Goal: Obtain resource: Obtain resource

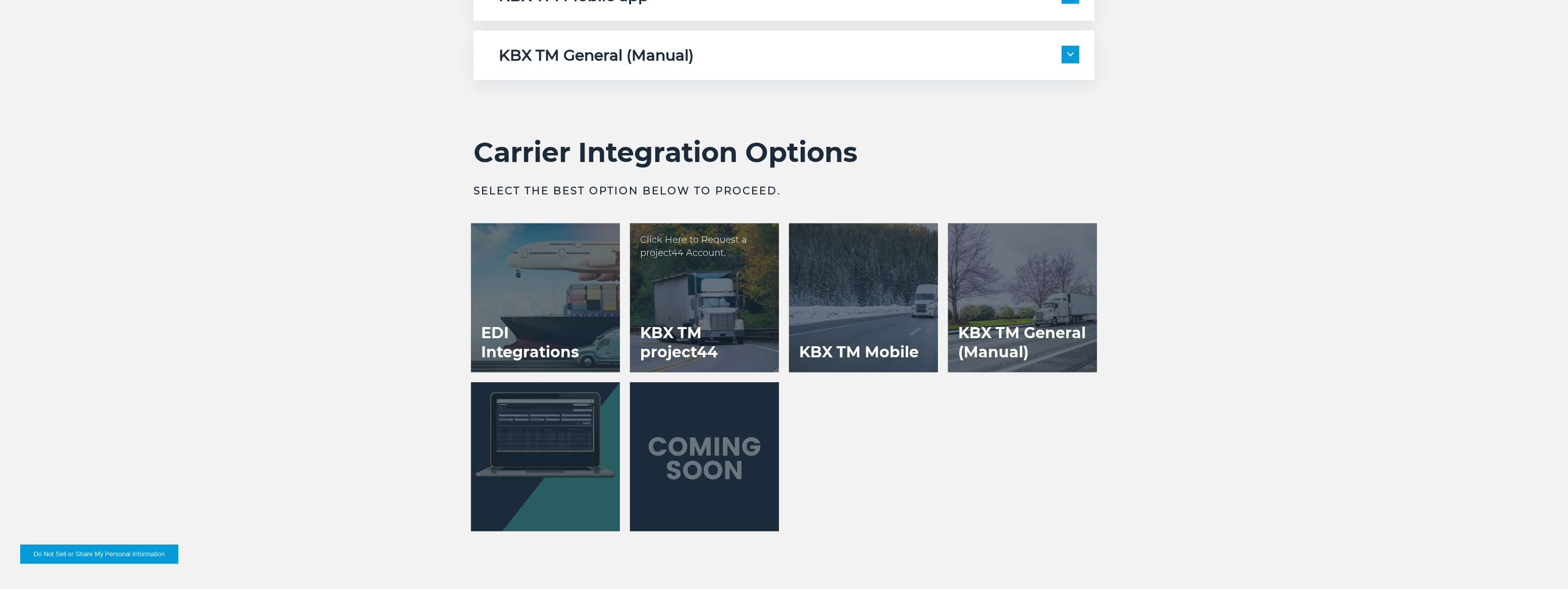
scroll to position [1972, 0]
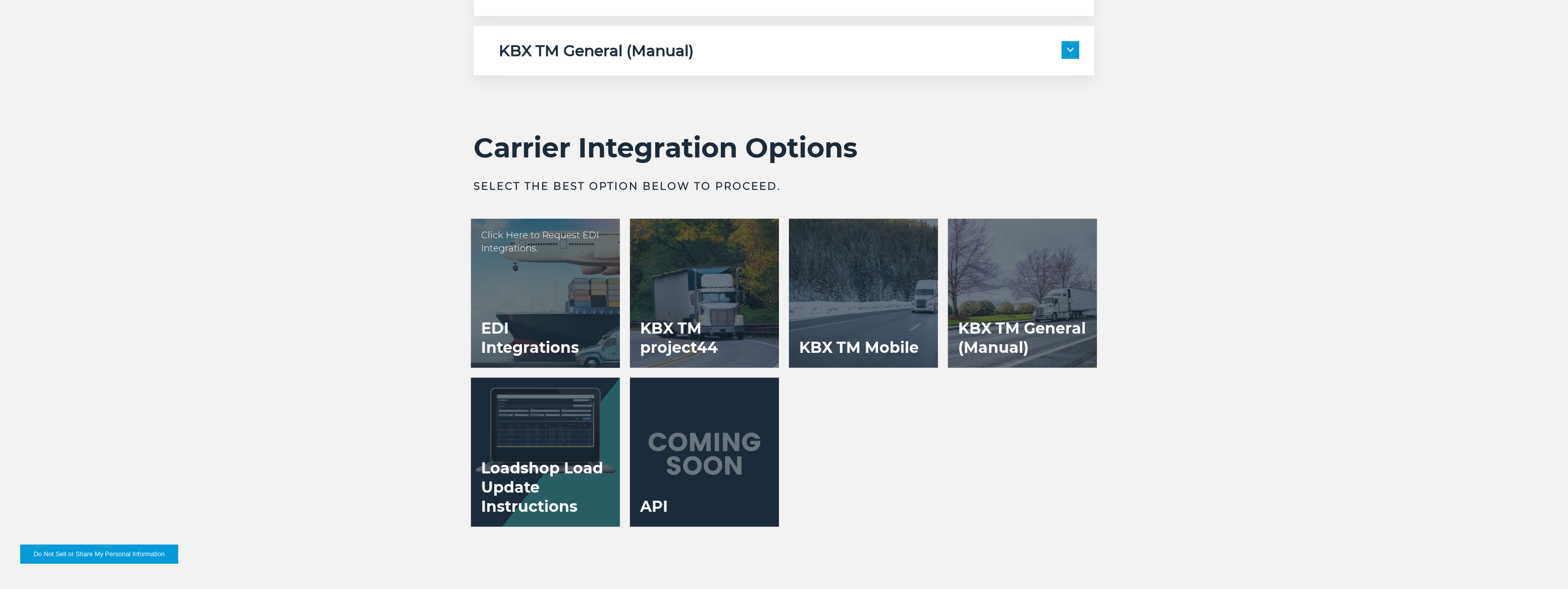
click at [530, 328] on h3 "EDI Integrations" at bounding box center [545, 338] width 149 height 58
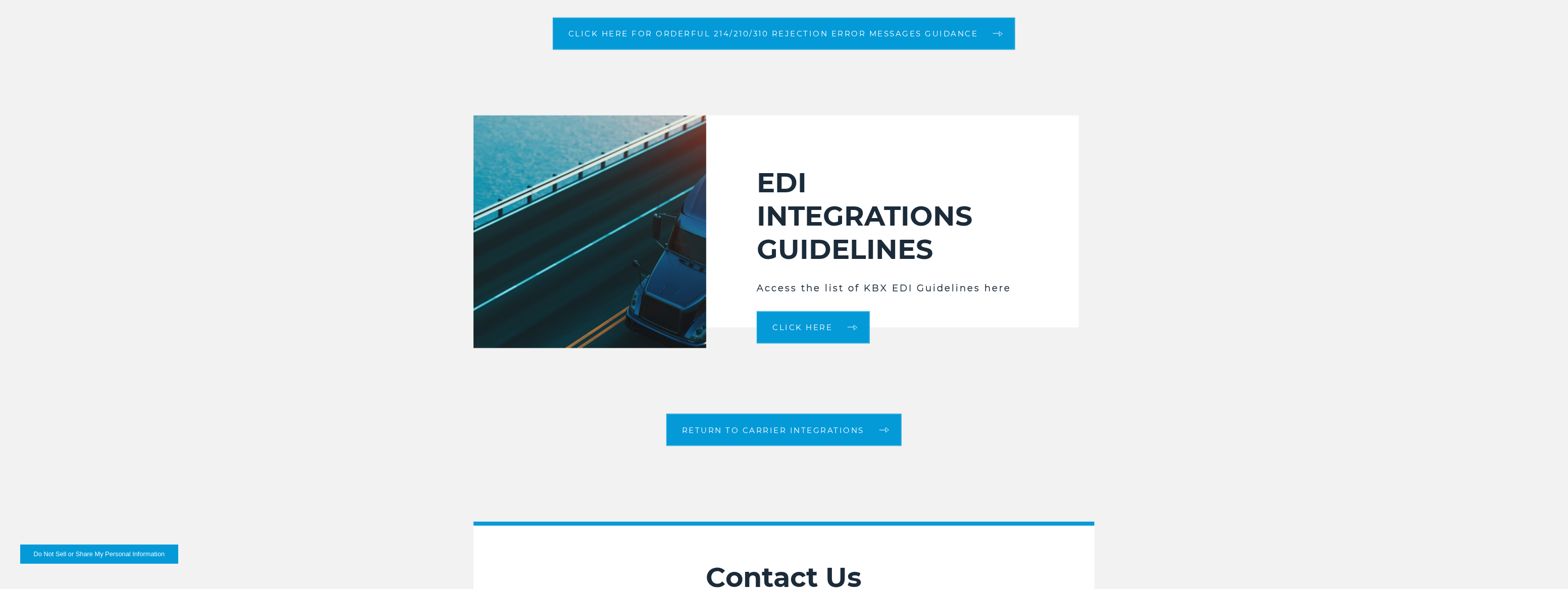
scroll to position [1697, 0]
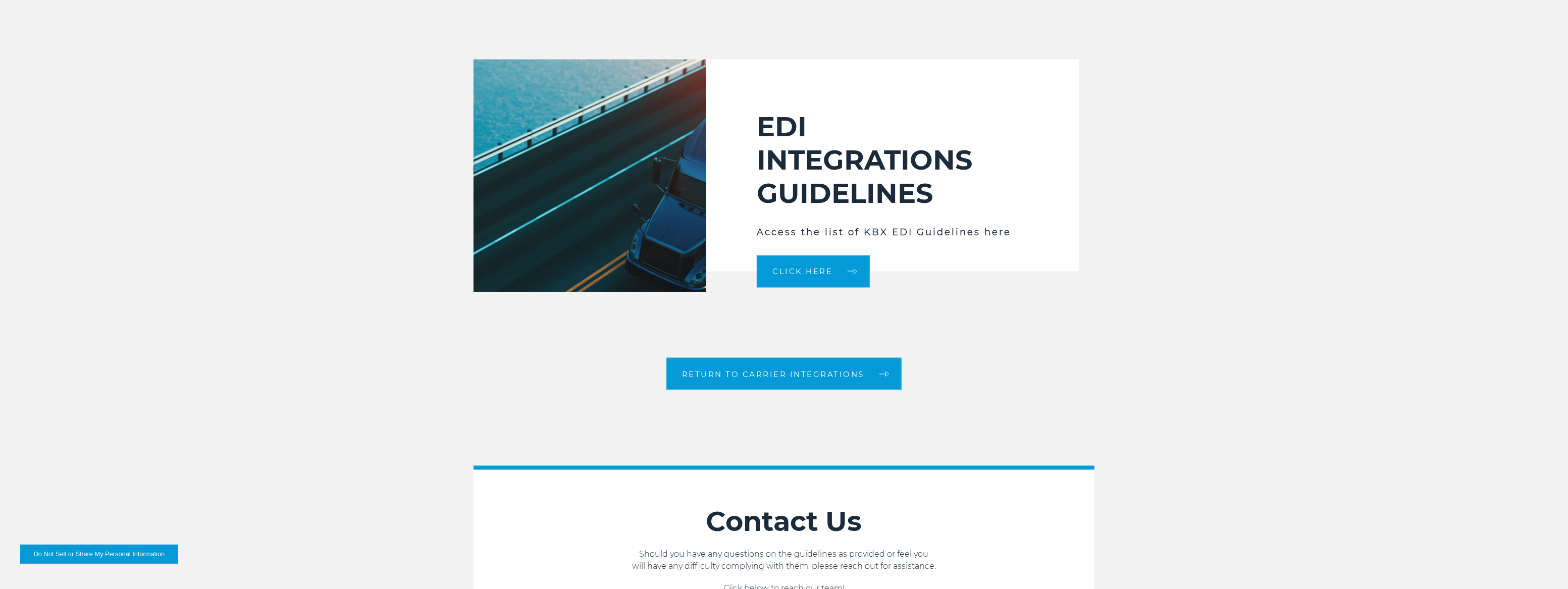
drag, startPoint x: 1013, startPoint y: 302, endPoint x: 898, endPoint y: 298, distance: 115.1
click at [842, 278] on link "Click Here" at bounding box center [813, 272] width 113 height 32
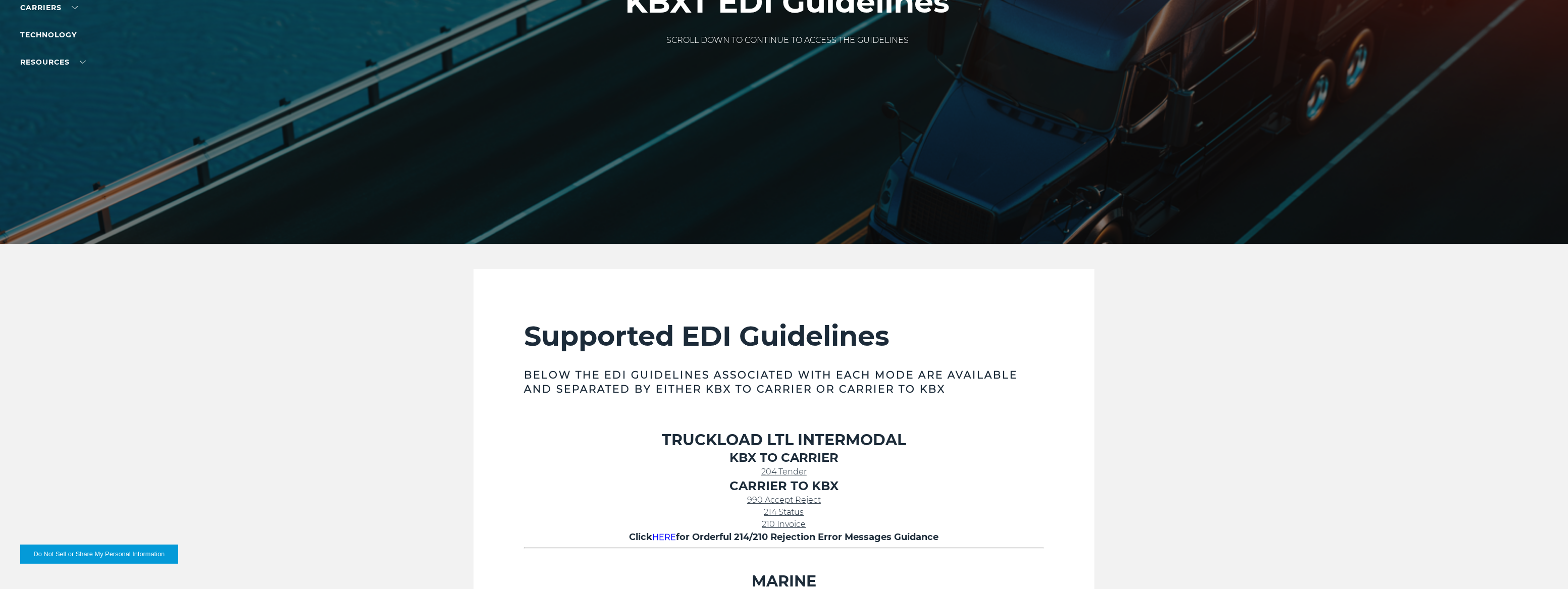
scroll to position [229, 0]
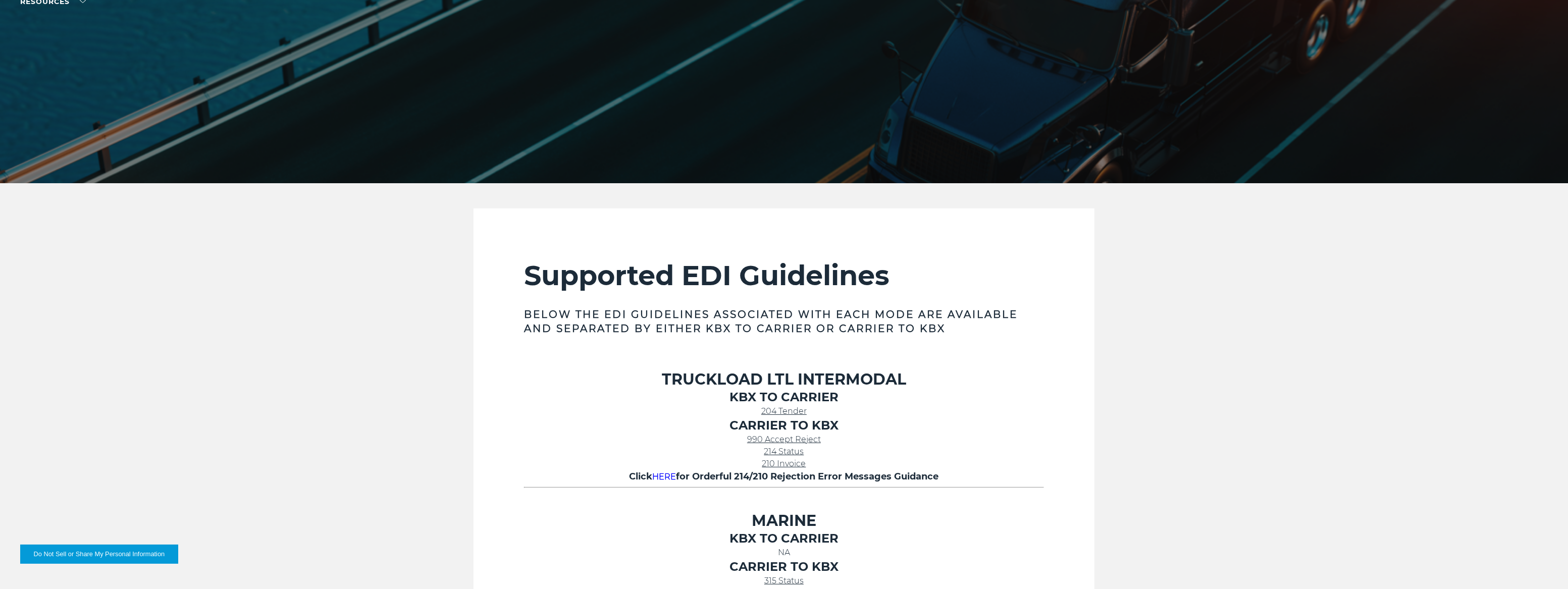
click at [357, 329] on div "Supported EDI Guidelines Below the EDI Guidelines associated with each mode are…" at bounding box center [784, 537] width 1568 height 659
click at [360, 384] on div "Supported EDI Guidelines Below the EDI Guidelines associated with each mode are…" at bounding box center [784, 537] width 1568 height 659
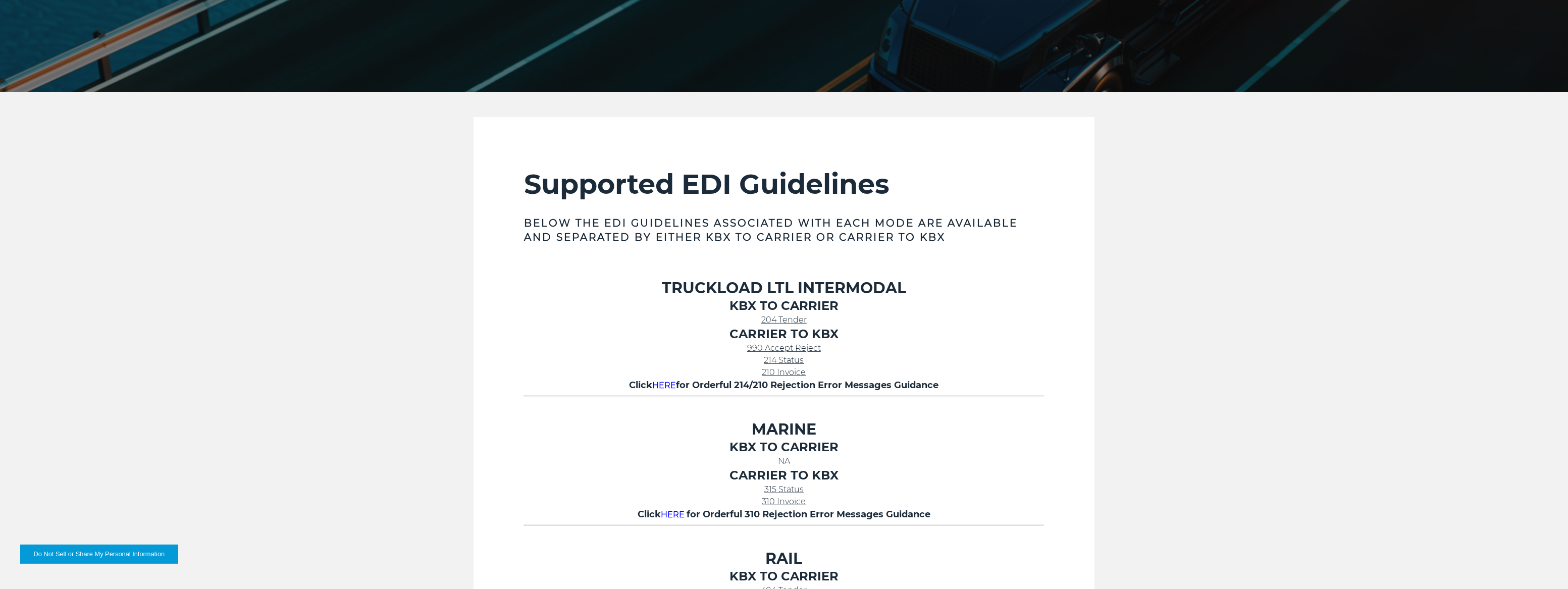
scroll to position [321, 0]
click at [798, 359] on span "214 Status" at bounding box center [784, 359] width 40 height 10
